Goal: Information Seeking & Learning: Learn about a topic

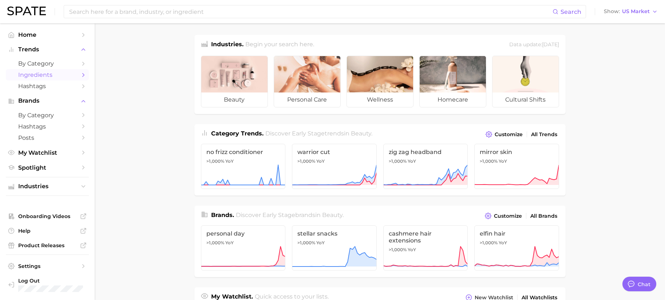
click at [33, 69] on link "Ingredients" at bounding box center [47, 74] width 83 height 11
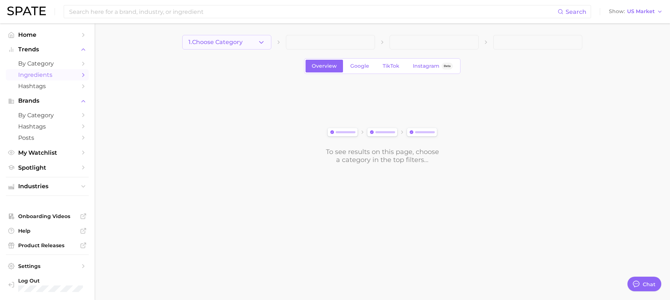
click at [240, 43] on span "1. Choose Category" at bounding box center [215, 42] width 54 height 7
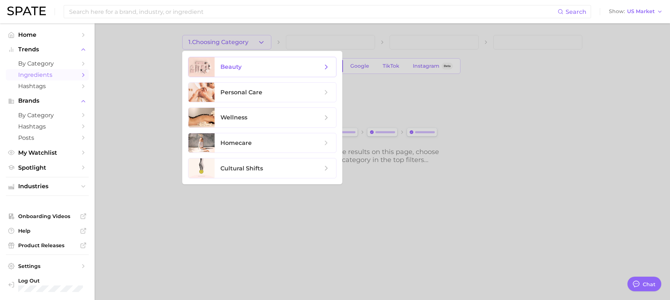
click at [242, 65] on span "beauty" at bounding box center [271, 67] width 102 height 8
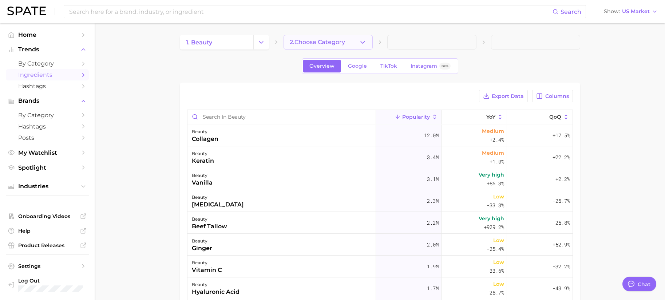
click at [347, 44] on button "2. Choose Category" at bounding box center [327, 42] width 89 height 15
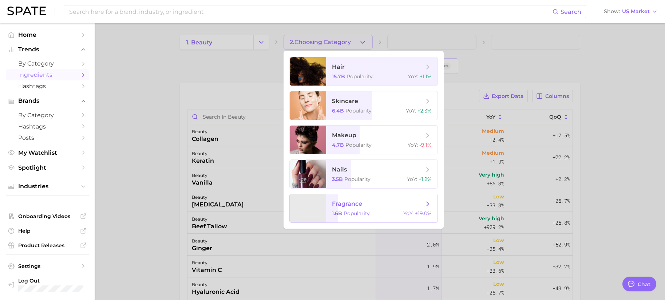
click at [341, 212] on span "1.6b" at bounding box center [337, 213] width 10 height 7
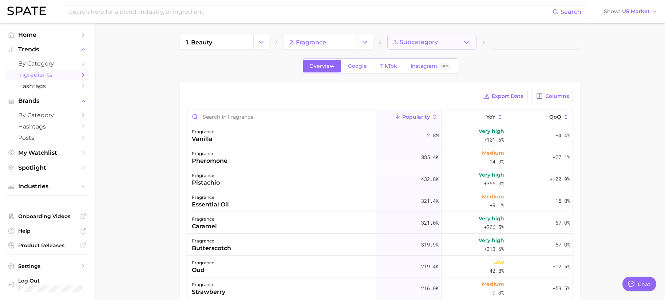
click at [420, 48] on button "3. Subcategory" at bounding box center [431, 42] width 89 height 15
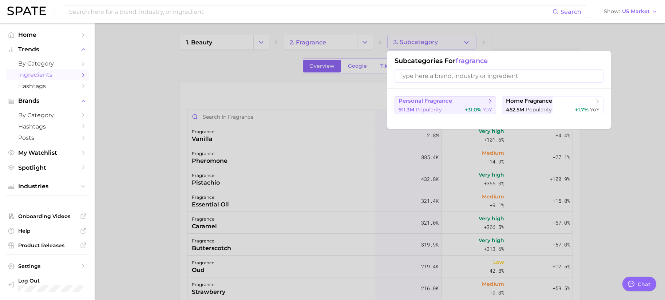
click at [426, 106] on span "Popularity" at bounding box center [428, 109] width 26 height 7
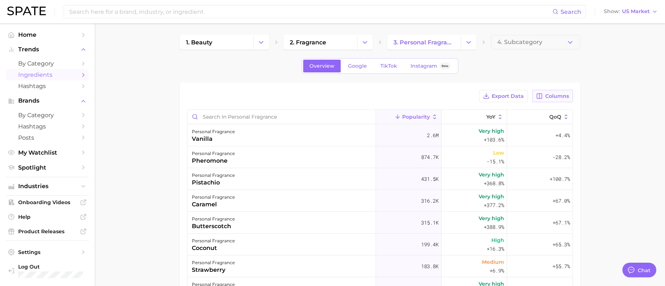
click at [557, 92] on button "Columns" at bounding box center [552, 96] width 40 height 12
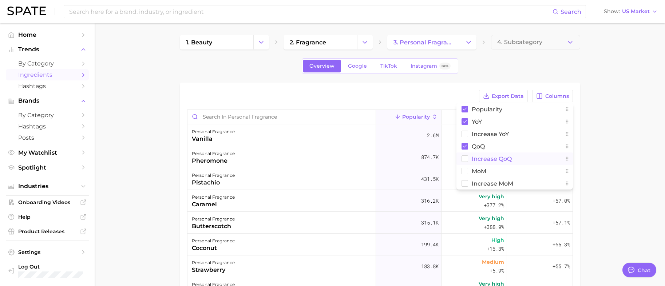
click at [483, 160] on span "Increase QoQ" at bounding box center [491, 159] width 40 height 6
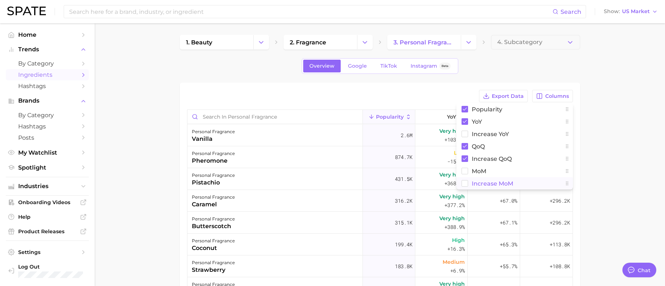
click at [484, 183] on span "Increase MoM" at bounding box center [491, 183] width 41 height 6
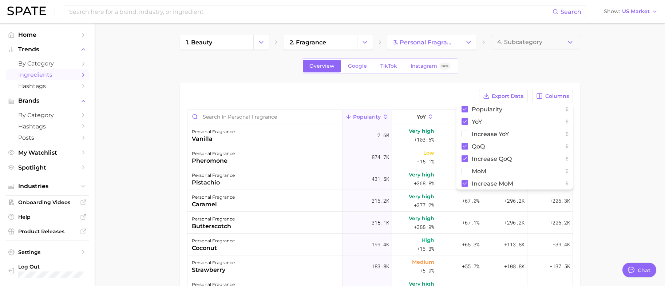
click at [599, 112] on main "1. beauty 2. fragrance 3. personal fragrance 4. Subcategory Overview Google Tik…" at bounding box center [380, 231] width 570 height 416
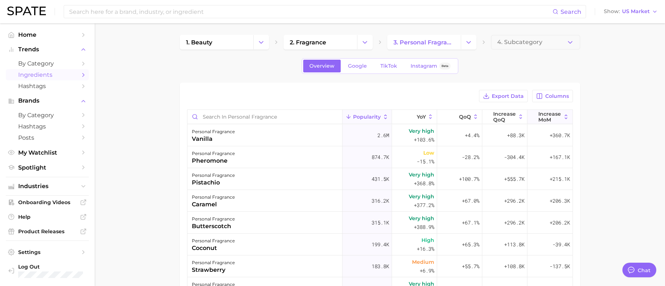
click at [545, 115] on span "Increase MoM" at bounding box center [549, 117] width 23 height 12
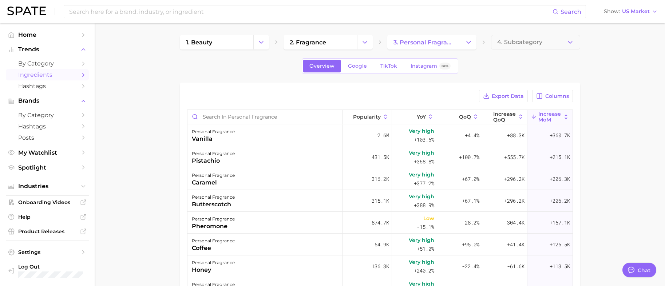
click at [610, 145] on main "1. beauty 2. fragrance 3. personal fragrance 4. Subcategory Overview Google Tik…" at bounding box center [380, 231] width 570 height 416
click at [472, 117] on icon at bounding box center [475, 116] width 7 height 7
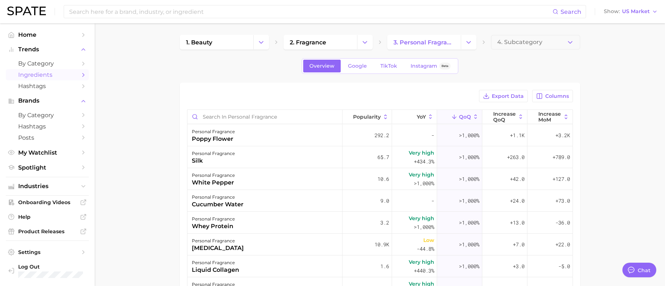
click at [623, 115] on main "1. beauty 2. fragrance 3. personal fragrance 4. Subcategory Overview Google Tik…" at bounding box center [380, 231] width 570 height 416
click at [466, 114] on span "QoQ" at bounding box center [465, 117] width 12 height 6
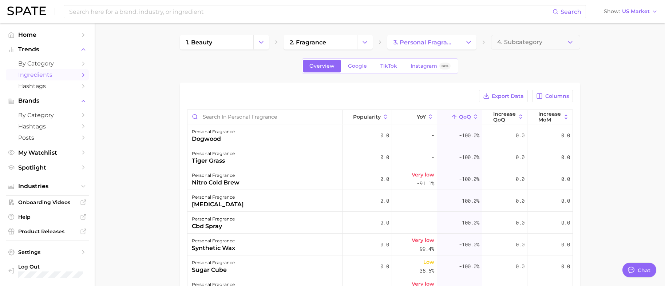
click at [472, 116] on icon at bounding box center [475, 116] width 7 height 7
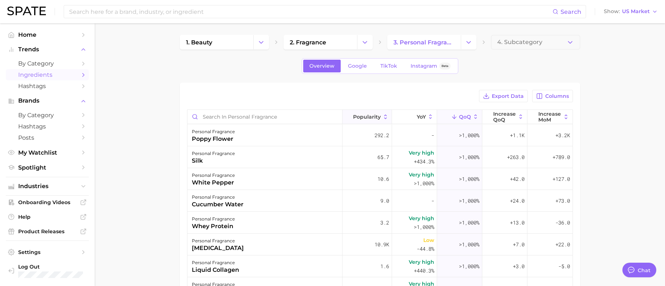
click at [362, 118] on span "Popularity" at bounding box center [367, 117] width 28 height 6
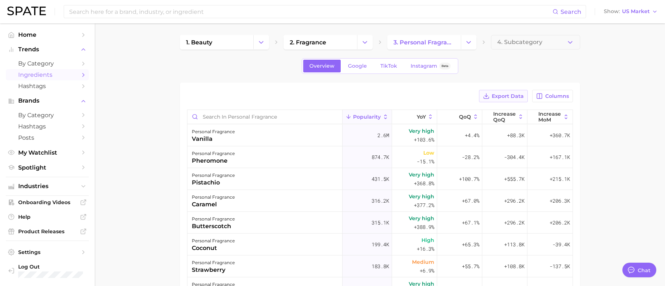
click at [503, 96] on span "Export Data" at bounding box center [507, 96] width 32 height 6
drag, startPoint x: 253, startPoint y: 181, endPoint x: 422, endPoint y: 182, distance: 169.1
click at [422, 182] on button "personal fragrance pistachio 431.5k Very high +368.8% +100.7% +555.7k +215.1k" at bounding box center [379, 179] width 385 height 22
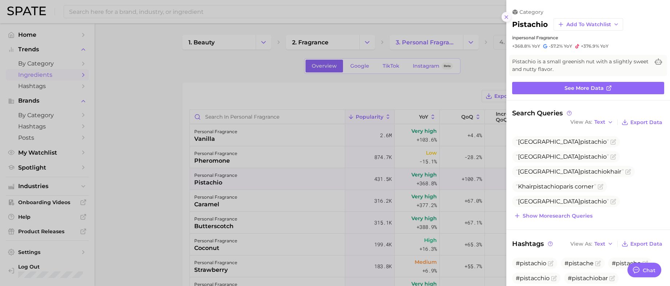
click at [503, 17] on icon at bounding box center [506, 17] width 6 height 6
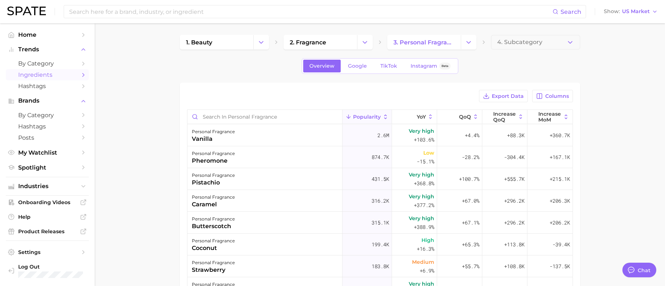
click at [633, 157] on main "1. beauty 2. fragrance 3. personal fragrance 4. Subcategory Overview Google Tik…" at bounding box center [380, 231] width 570 height 416
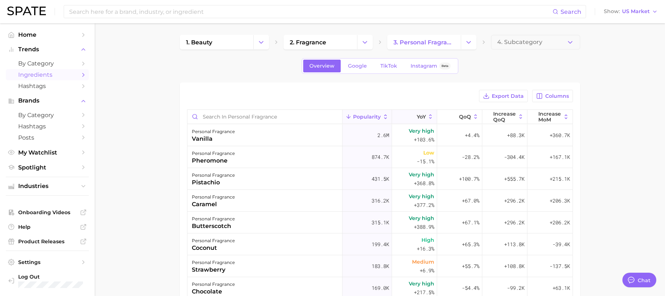
click at [420, 114] on span "YoY" at bounding box center [421, 117] width 9 height 6
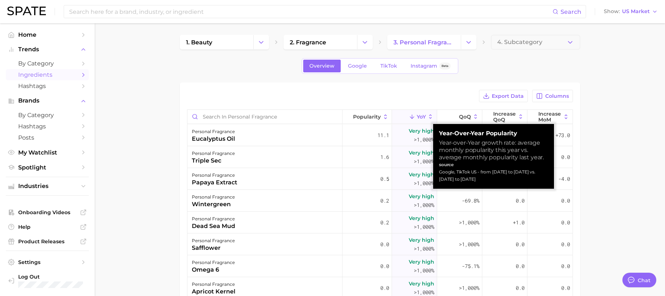
click at [427, 115] on icon at bounding box center [430, 116] width 7 height 7
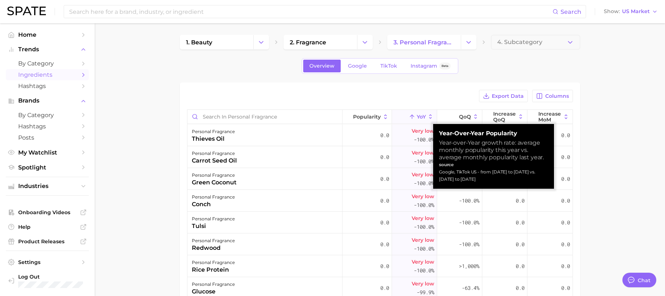
click at [427, 115] on icon at bounding box center [430, 116] width 7 height 7
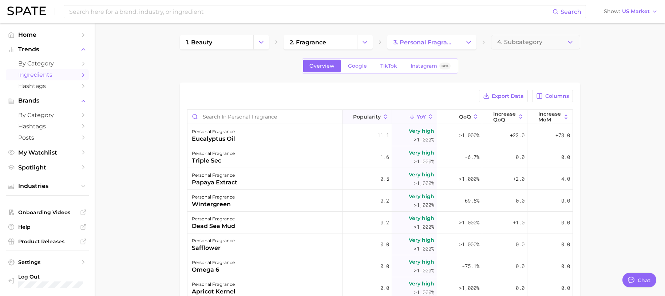
click at [362, 119] on span "Popularity" at bounding box center [367, 117] width 28 height 6
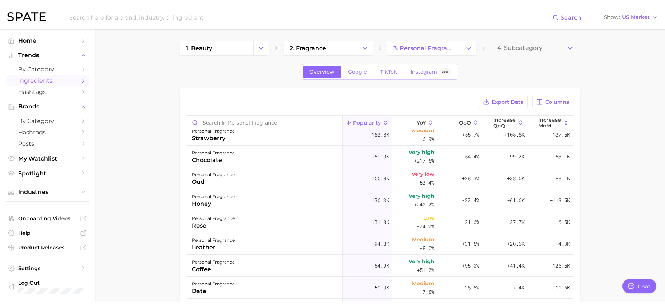
scroll to position [182, 0]
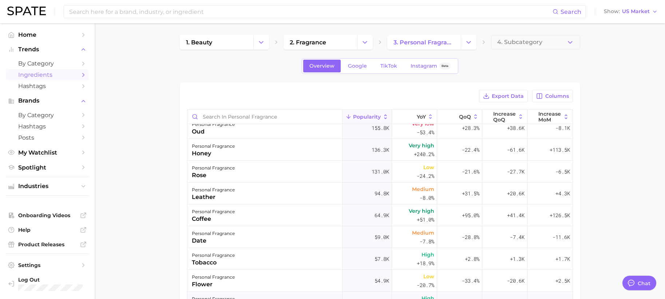
type textarea "x"
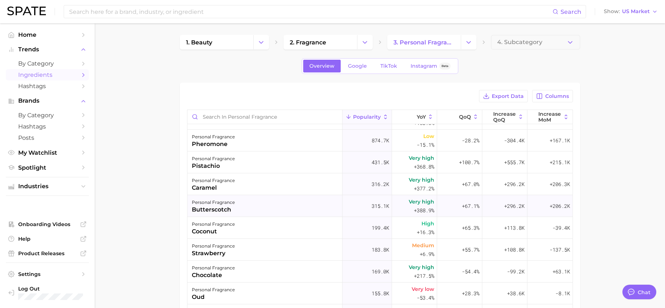
scroll to position [0, 0]
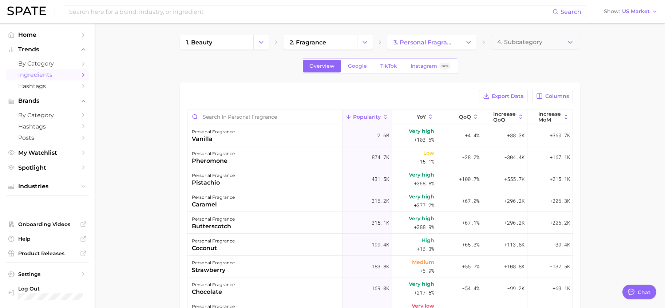
click at [641, 147] on main "1. beauty 2. fragrance 3. personal fragrance 4. Subcategory Overview Google Tik…" at bounding box center [380, 242] width 570 height 438
click at [621, 138] on main "1. beauty 2. fragrance 3. personal fragrance 4. Subcategory Overview Google Tik…" at bounding box center [380, 242] width 570 height 438
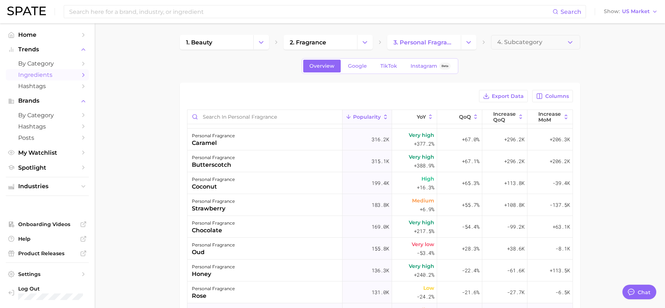
scroll to position [73, 0]
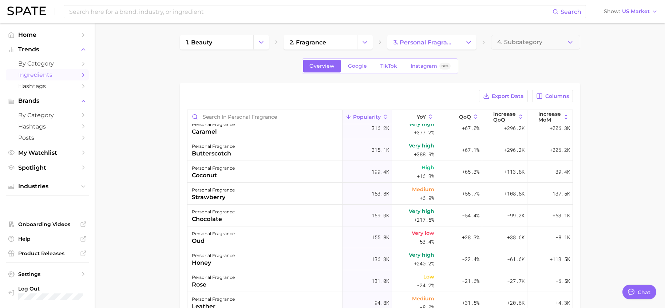
click at [605, 197] on main "1. beauty 2. fragrance 3. personal fragrance 4. Subcategory Overview Google Tik…" at bounding box center [380, 242] width 570 height 438
click at [388, 68] on span "TikTok" at bounding box center [388, 66] width 17 height 6
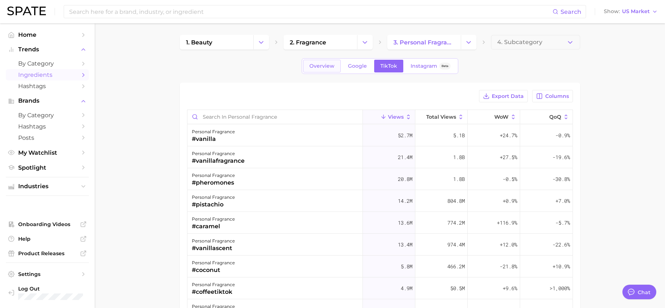
click at [322, 65] on span "Overview" at bounding box center [321, 66] width 25 height 6
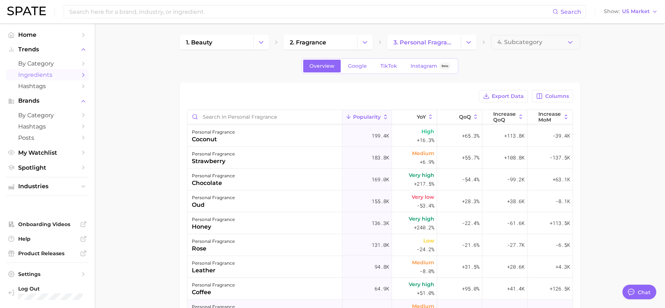
scroll to position [109, 0]
click at [617, 172] on main "1. beauty 2. fragrance 3. personal fragrance 4. Subcategory Overview Google Tik…" at bounding box center [380, 242] width 570 height 438
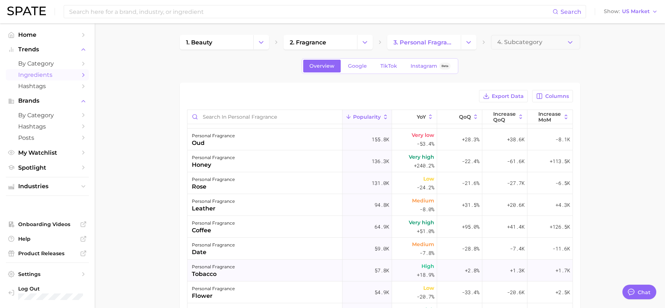
scroll to position [182, 0]
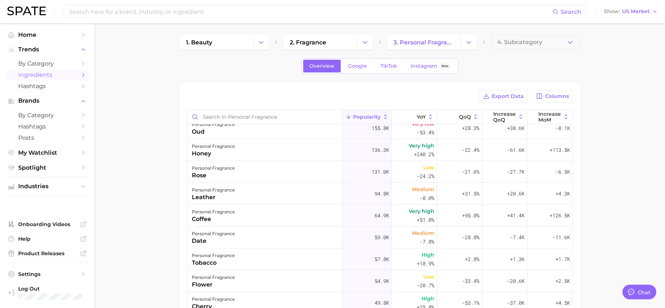
click at [618, 155] on main "1. beauty 2. fragrance 3. personal fragrance 4. Subcategory Overview Google Tik…" at bounding box center [380, 242] width 570 height 438
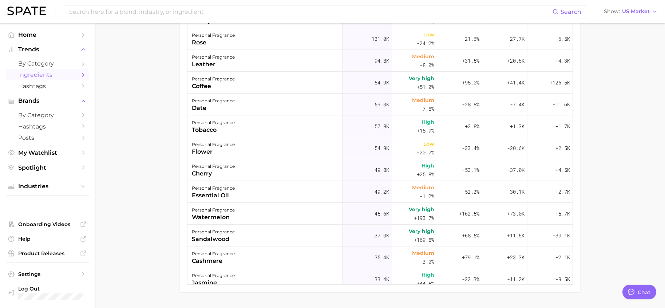
scroll to position [146, 0]
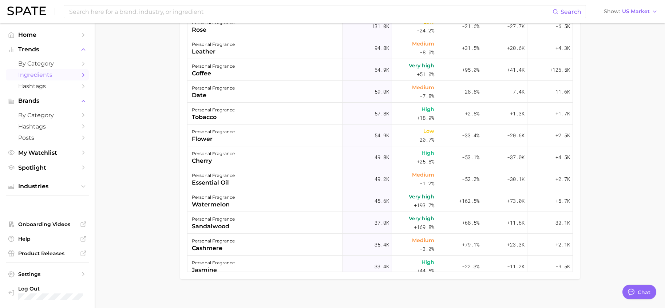
click at [618, 152] on main "1. beauty 2. fragrance 3. personal fragrance 4. Subcategory Overview Google Tik…" at bounding box center [380, 97] width 570 height 438
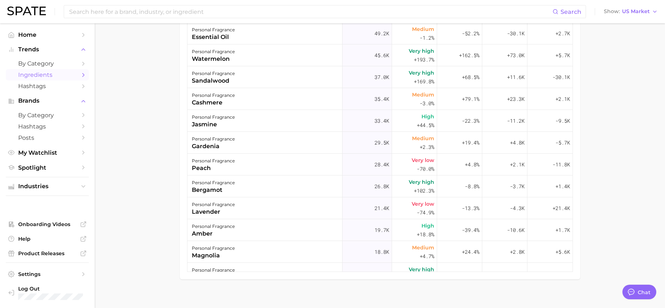
scroll to position [153, 0]
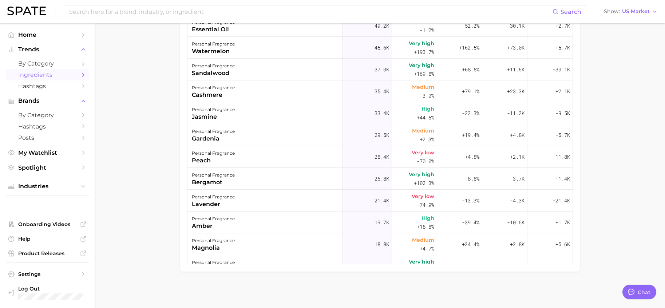
click at [590, 93] on main "1. beauty 2. fragrance 3. personal fragrance 4. Subcategory Overview Google Tik…" at bounding box center [380, 89] width 570 height 438
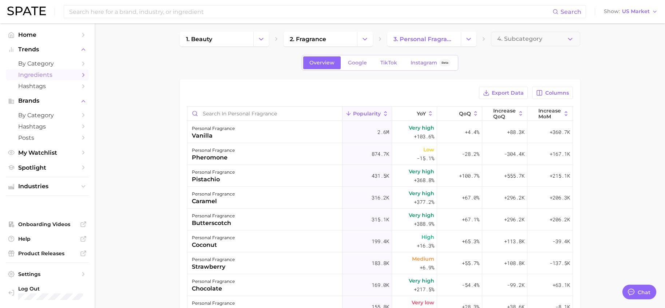
scroll to position [0, 0]
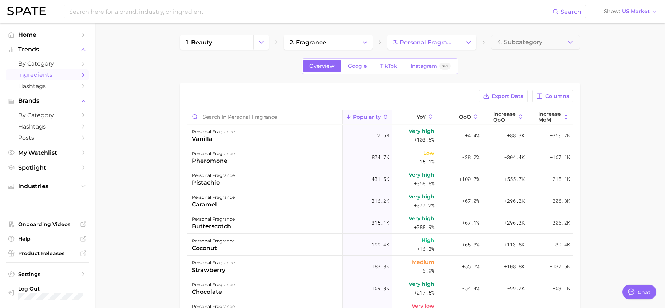
click at [601, 105] on main "1. beauty 2. fragrance 3. personal fragrance 4. Subcategory Overview Google Tik…" at bounding box center [380, 242] width 570 height 438
click at [626, 138] on main "1. beauty 2. fragrance 3. personal fragrance 4. Subcategory Overview Google Tik…" at bounding box center [380, 242] width 570 height 438
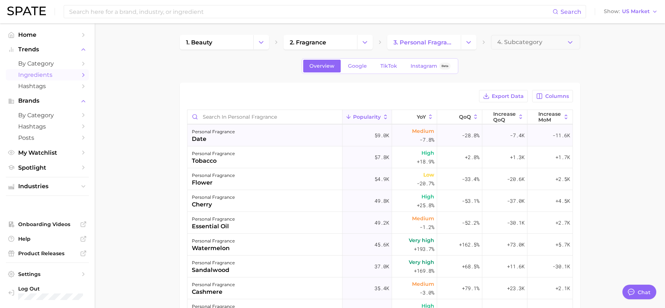
scroll to position [291, 0]
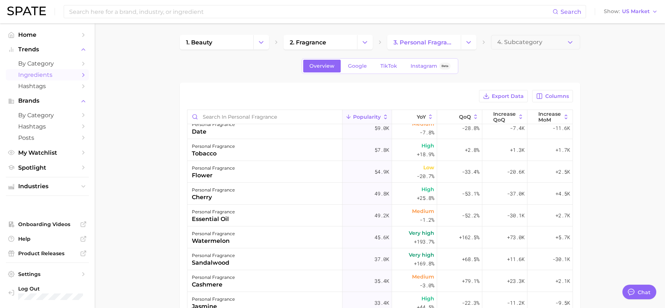
drag, startPoint x: 623, startPoint y: 209, endPoint x: 588, endPoint y: 216, distance: 36.3
click at [623, 209] on main "1. beauty 2. fragrance 3. personal fragrance 4. Subcategory Overview Google Tik…" at bounding box center [380, 242] width 570 height 438
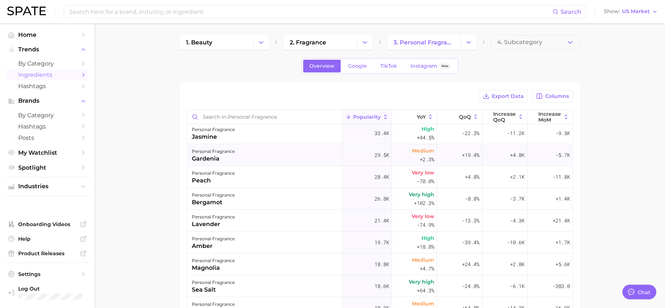
scroll to position [473, 0]
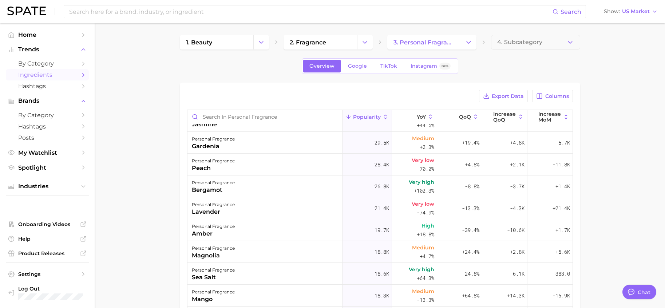
click at [635, 225] on main "1. beauty 2. fragrance 3. personal fragrance 4. Subcategory Overview Google Tik…" at bounding box center [380, 242] width 570 height 438
click at [615, 208] on main "1. beauty 2. fragrance 3. personal fragrance 4. Subcategory Overview Google Tik…" at bounding box center [380, 242] width 570 height 438
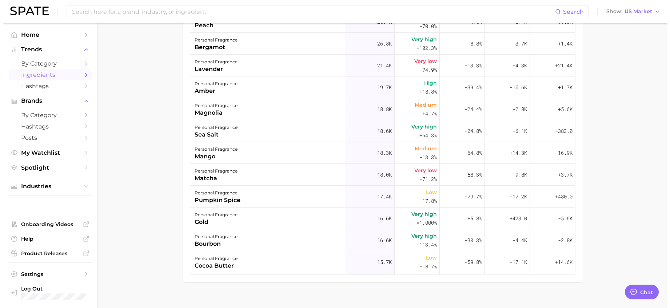
scroll to position [146, 0]
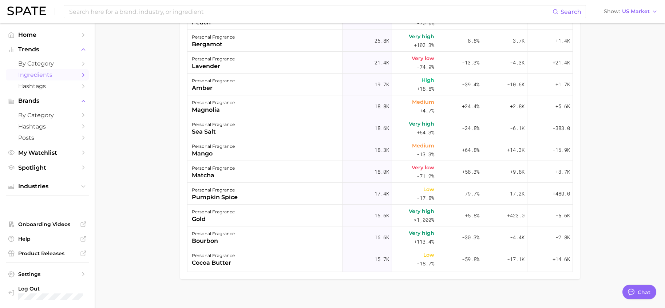
click at [593, 214] on main "1. beauty 2. fragrance 3. personal fragrance 4. Subcategory Overview Google Tik…" at bounding box center [380, 97] width 570 height 438
click at [629, 193] on main "1. beauty 2. fragrance 3. personal fragrance 4. Subcategory Overview Google Tik…" at bounding box center [380, 97] width 570 height 438
click at [653, 170] on main "1. beauty 2. fragrance 3. personal fragrance 4. Subcategory Overview Google Tik…" at bounding box center [380, 97] width 570 height 438
click at [244, 221] on div "personal fragrance gold" at bounding box center [264, 215] width 155 height 22
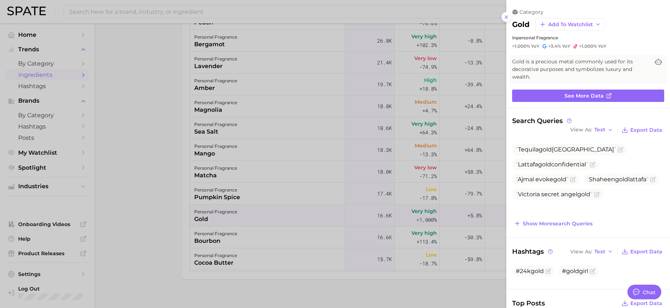
scroll to position [0, 0]
click at [573, 180] on icon "Flag as miscategorized or irrelevant" at bounding box center [573, 179] width 6 height 6
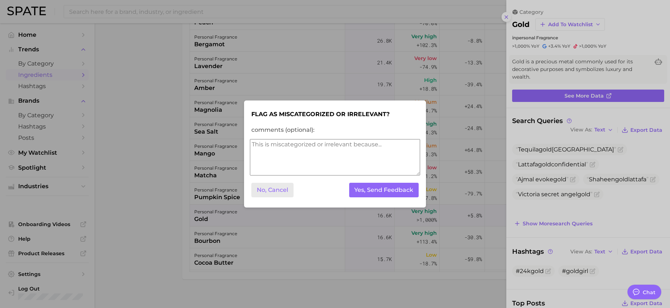
click at [268, 188] on button "No, Cancel" at bounding box center [272, 190] width 42 height 15
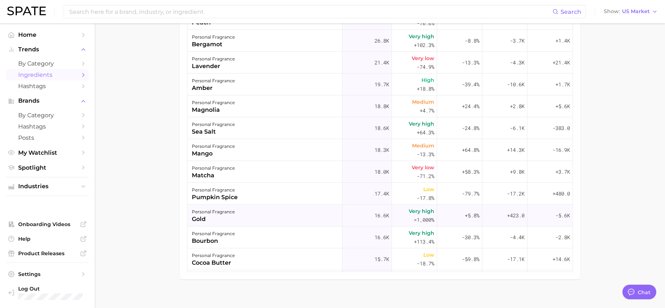
click at [246, 216] on div "personal fragrance gold" at bounding box center [264, 215] width 155 height 22
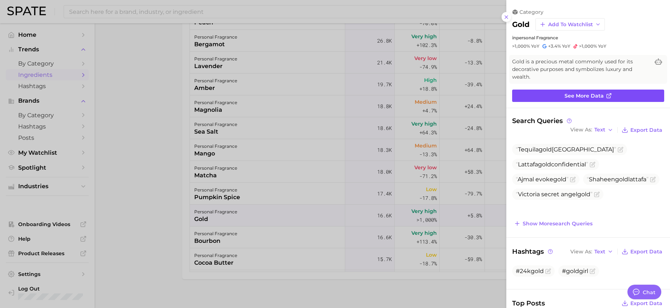
click at [584, 96] on span "See more data" at bounding box center [584, 96] width 39 height 6
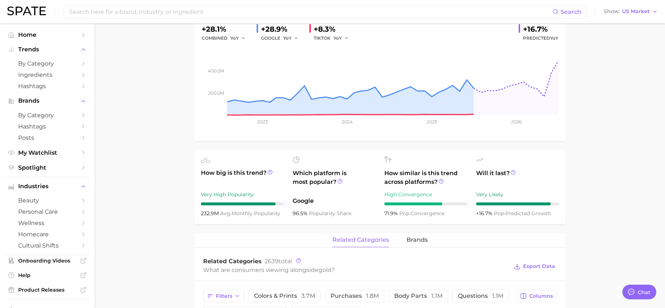
scroll to position [109, 0]
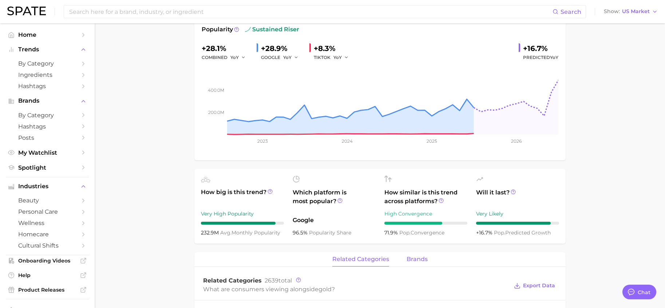
click at [419, 258] on span "brands" at bounding box center [416, 259] width 21 height 7
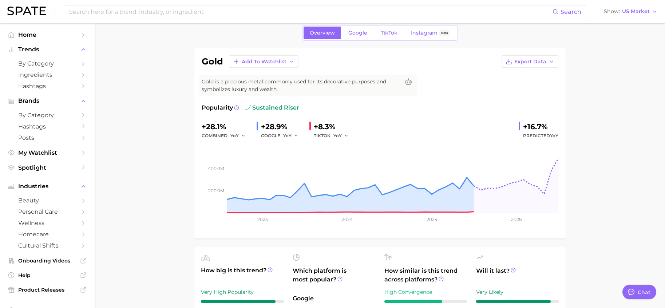
scroll to position [0, 0]
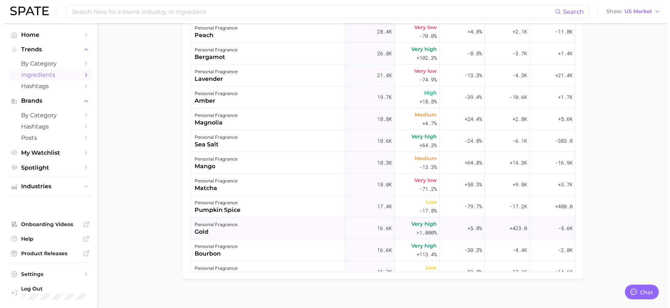
scroll to position [473, 0]
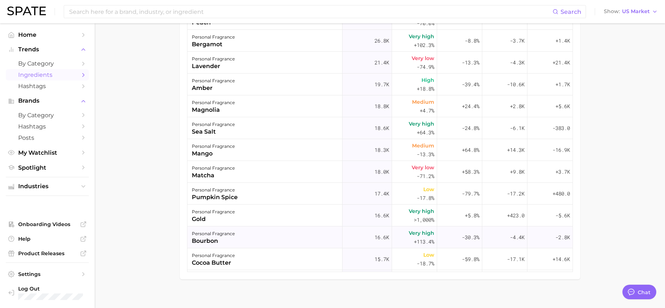
click at [418, 236] on span "Very high" at bounding box center [421, 232] width 25 height 9
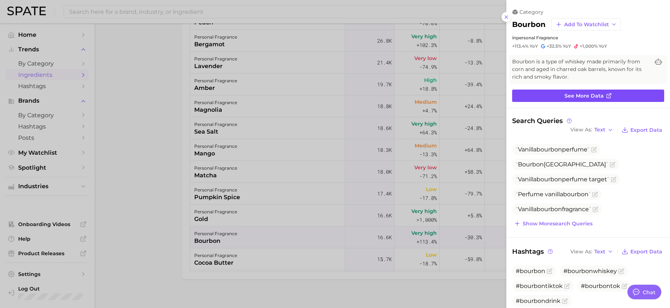
scroll to position [0, 0]
click at [585, 96] on span "See more data" at bounding box center [584, 96] width 39 height 6
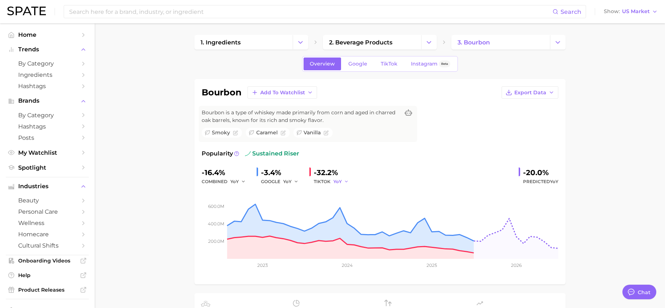
click at [343, 183] on button "YoY" at bounding box center [341, 181] width 16 height 9
click at [293, 217] on button "MoM" at bounding box center [314, 219] width 80 height 13
click at [336, 181] on span "MoM" at bounding box center [338, 181] width 11 height 6
click at [315, 206] on button "QoQ" at bounding box center [314, 206] width 80 height 13
click at [277, 186] on icon "200.0m 400.0m 600.0m 2023 2024 2025 2026" at bounding box center [380, 231] width 356 height 91
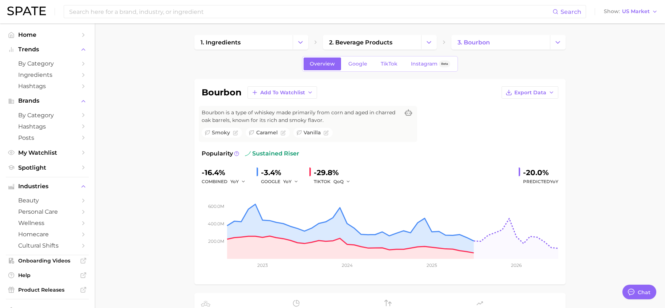
click at [282, 181] on div "GOOGLE YoY" at bounding box center [282, 181] width 43 height 9
click at [294, 180] on icon "button" at bounding box center [296, 181] width 5 height 5
click at [247, 207] on button "QoQ" at bounding box center [263, 206] width 80 height 13
click at [286, 181] on span "QoQ" at bounding box center [288, 181] width 10 height 6
click at [268, 216] on button "MoM" at bounding box center [263, 219] width 80 height 13
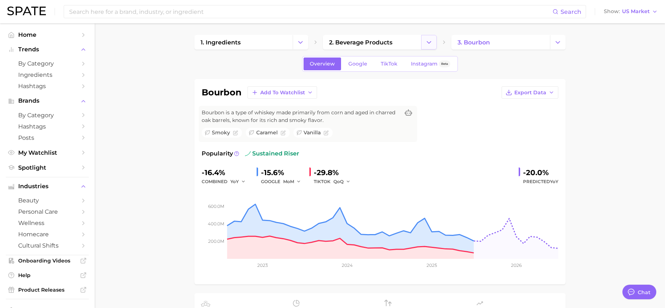
click at [423, 48] on button "Change Category" at bounding box center [429, 42] width 16 height 15
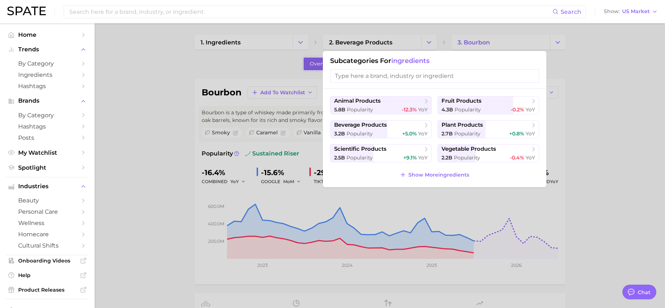
click at [589, 92] on div at bounding box center [332, 154] width 665 height 308
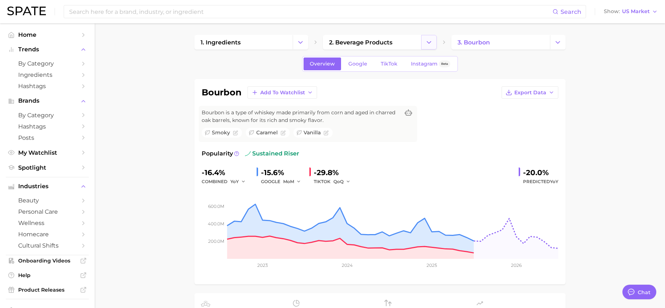
click at [429, 45] on icon "Change Category" at bounding box center [429, 43] width 8 height 8
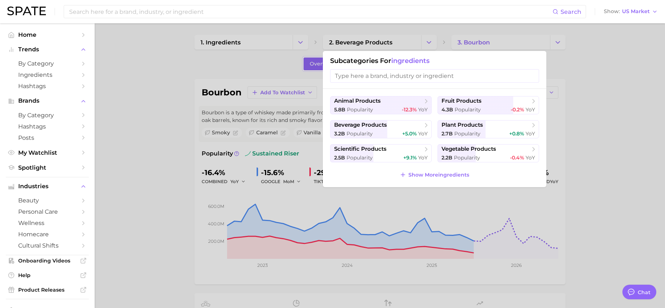
click at [431, 77] on input "search" at bounding box center [434, 75] width 209 height 13
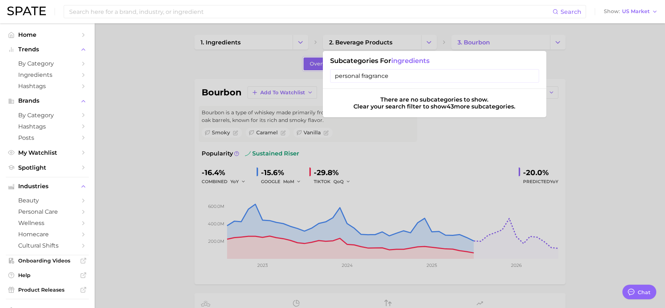
type input "personal fragrance"
click at [532, 75] on input "personal fragrance" at bounding box center [434, 75] width 209 height 13
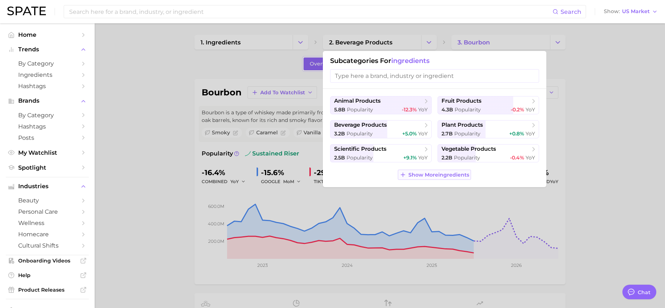
click at [455, 171] on button "Show More ingredients" at bounding box center [434, 175] width 73 height 10
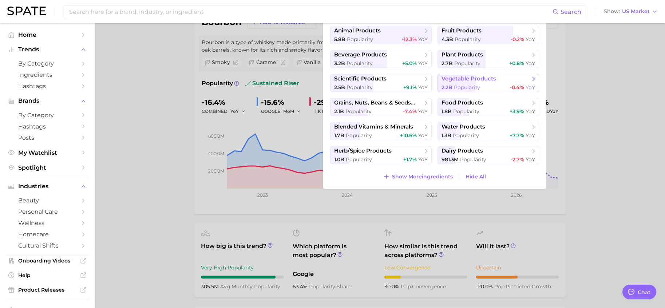
scroll to position [73, 0]
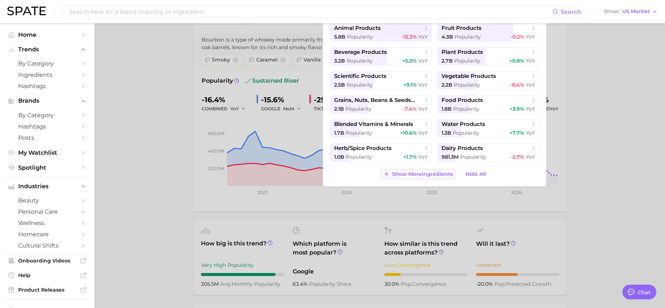
click at [423, 172] on span "Show More ingredients" at bounding box center [422, 174] width 61 height 6
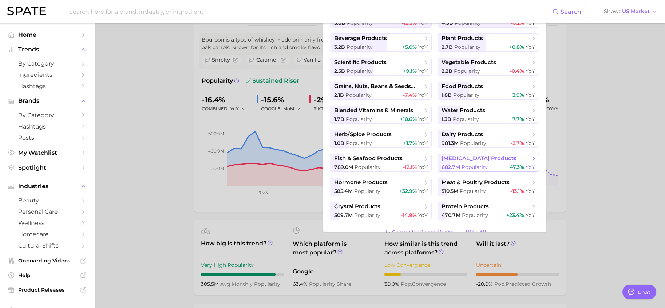
scroll to position [27, 0]
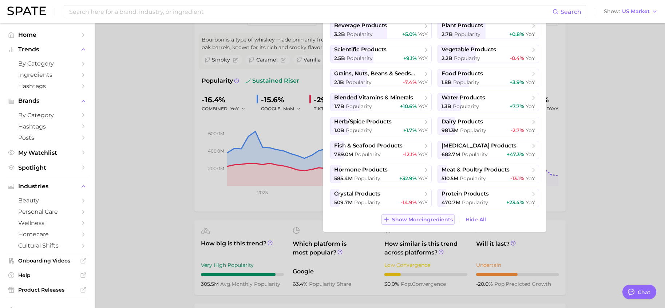
click at [426, 221] on span "Show More ingredients" at bounding box center [422, 219] width 61 height 6
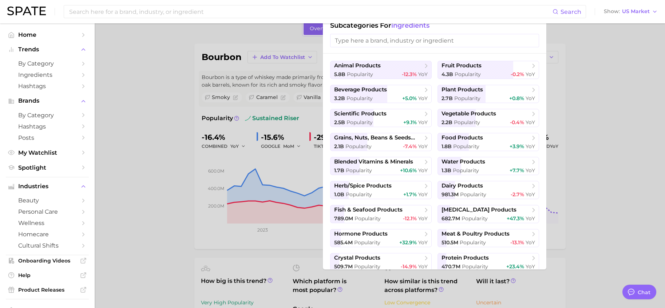
scroll to position [0, 0]
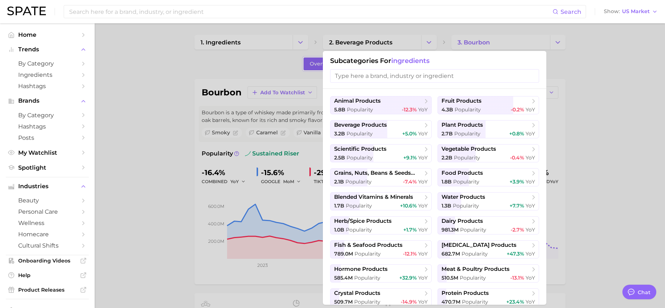
click at [571, 156] on div at bounding box center [332, 154] width 665 height 308
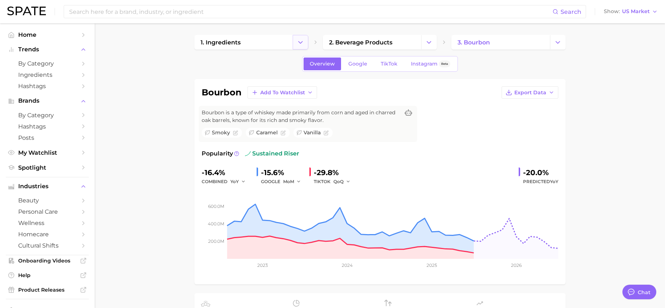
click at [298, 43] on icon "Change Category" at bounding box center [300, 43] width 8 height 8
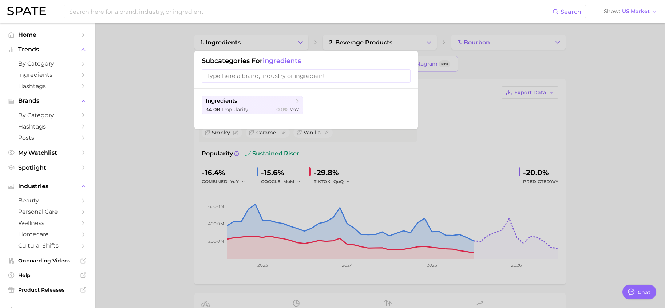
click at [155, 73] on div at bounding box center [332, 154] width 665 height 308
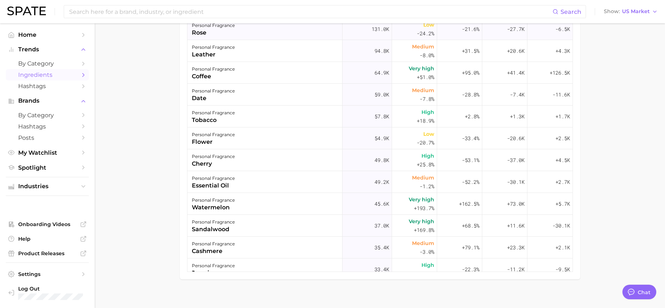
scroll to position [182, 0]
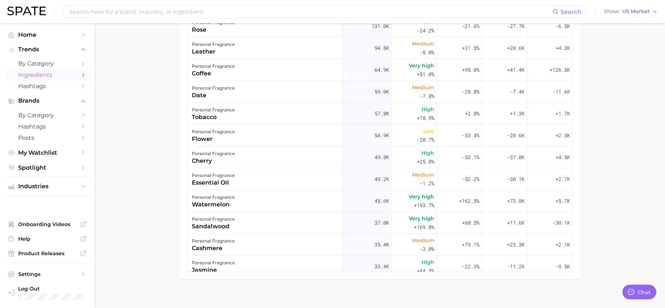
click at [592, 195] on main "1. beauty 2. fragrance 3. personal fragrance 4. Subcategory Overview Google Tik…" at bounding box center [380, 97] width 570 height 438
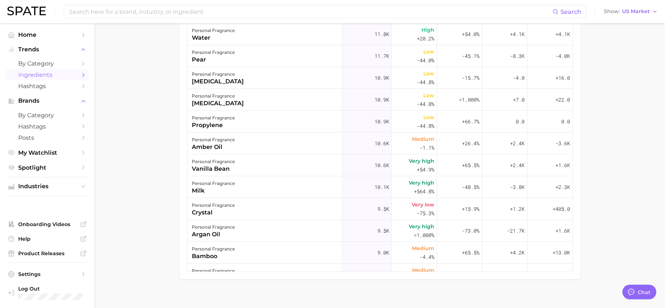
scroll to position [1055, 0]
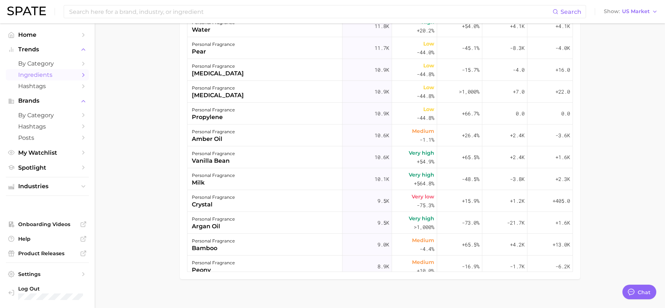
click at [616, 148] on main "1. beauty 2. fragrance 3. personal fragrance 4. Subcategory Overview Google Tik…" at bounding box center [380, 97] width 570 height 438
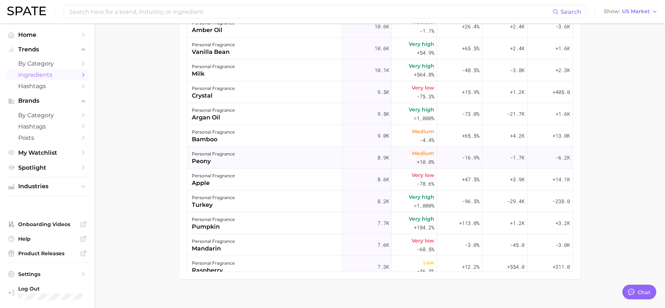
scroll to position [1164, 0]
click at [611, 234] on main "1. beauty 2. fragrance 3. personal fragrance 4. Subcategory Overview Google Tik…" at bounding box center [380, 97] width 570 height 438
